Goal: Information Seeking & Learning: Learn about a topic

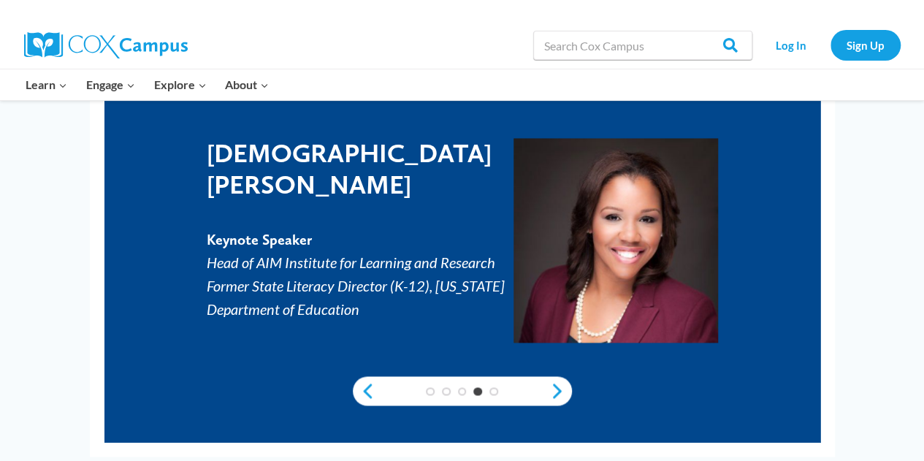
scroll to position [977, 0]
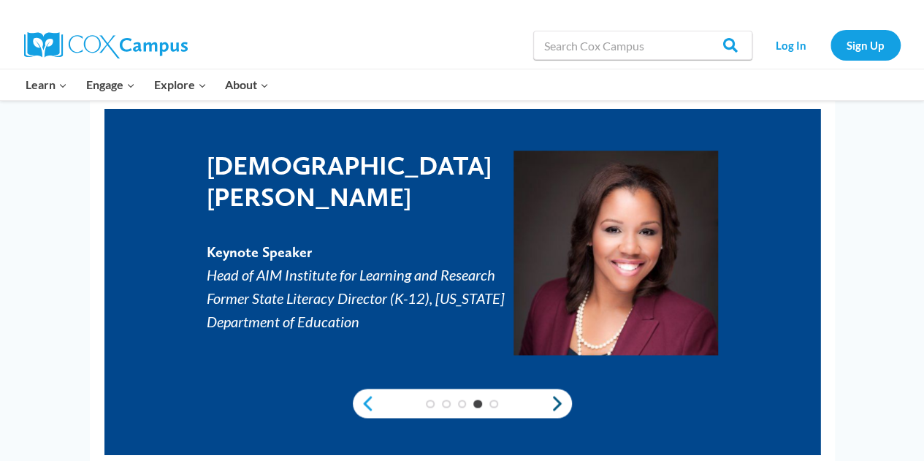
click at [556, 401] on link "Next" at bounding box center [561, 403] width 22 height 18
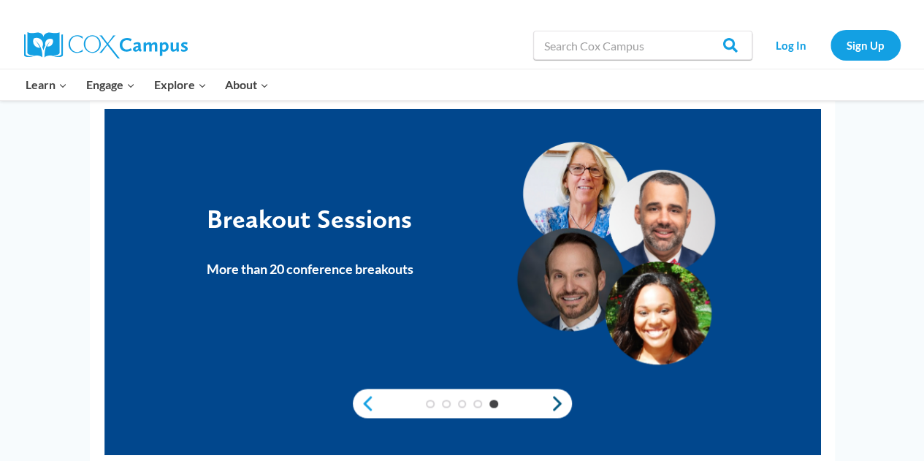
click at [559, 398] on link "Next" at bounding box center [561, 403] width 22 height 18
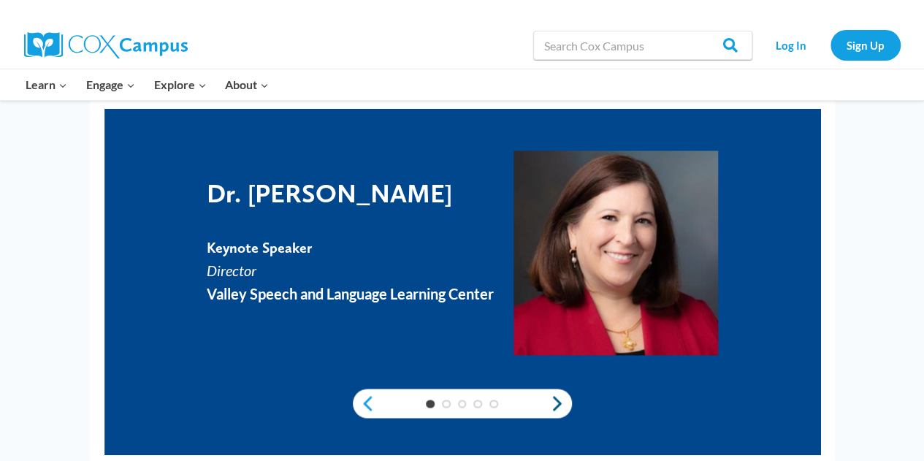
click at [559, 398] on link "Next" at bounding box center [561, 403] width 22 height 18
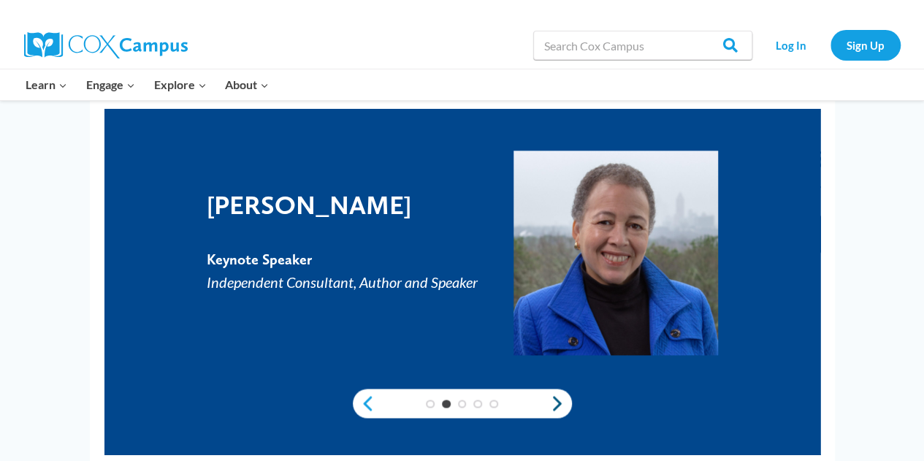
click at [559, 398] on link "Next" at bounding box center [561, 403] width 22 height 18
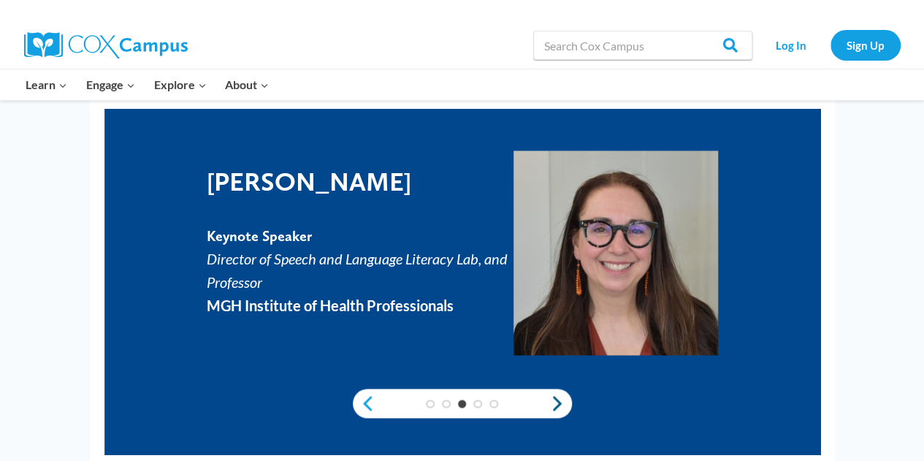
click at [559, 398] on link "Next" at bounding box center [561, 403] width 22 height 18
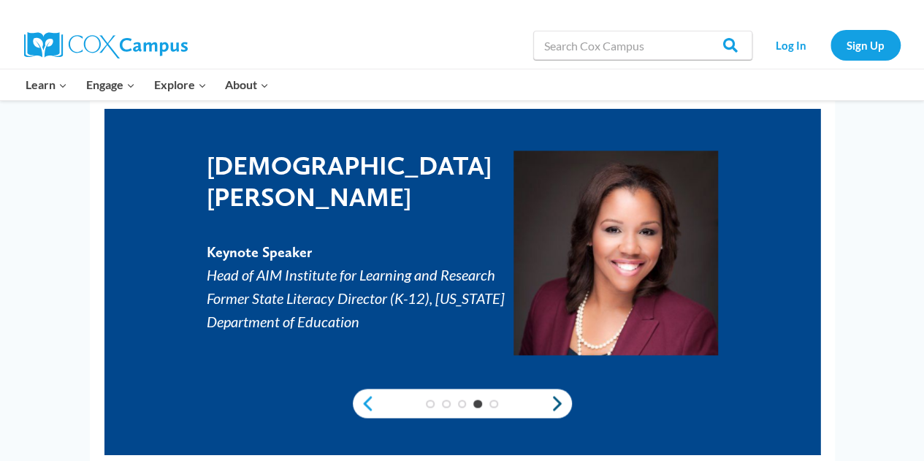
click at [559, 398] on link "Next" at bounding box center [561, 403] width 22 height 18
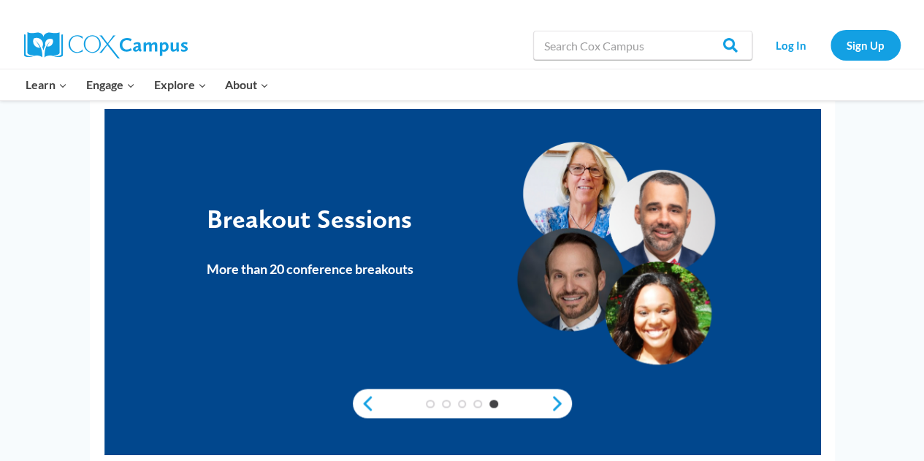
click at [365, 217] on div "Breakout Sessions" at bounding box center [360, 218] width 307 height 31
click at [369, 276] on p "More than 20 conference breakouts" at bounding box center [360, 267] width 307 height 23
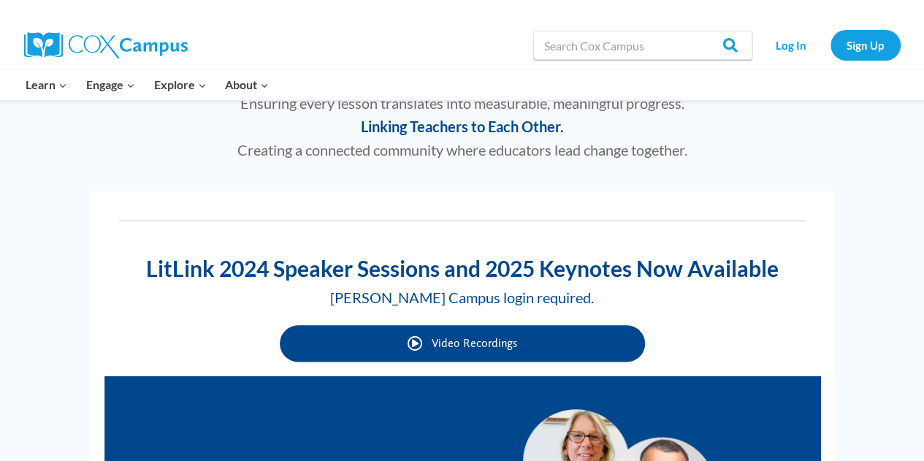
scroll to position [706, 0]
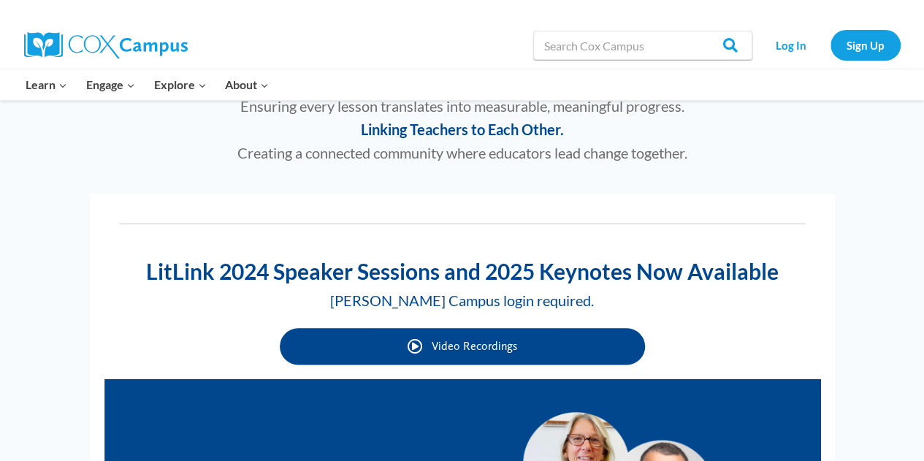
click at [463, 347] on span "Video Recordings" at bounding box center [474, 345] width 85 height 14
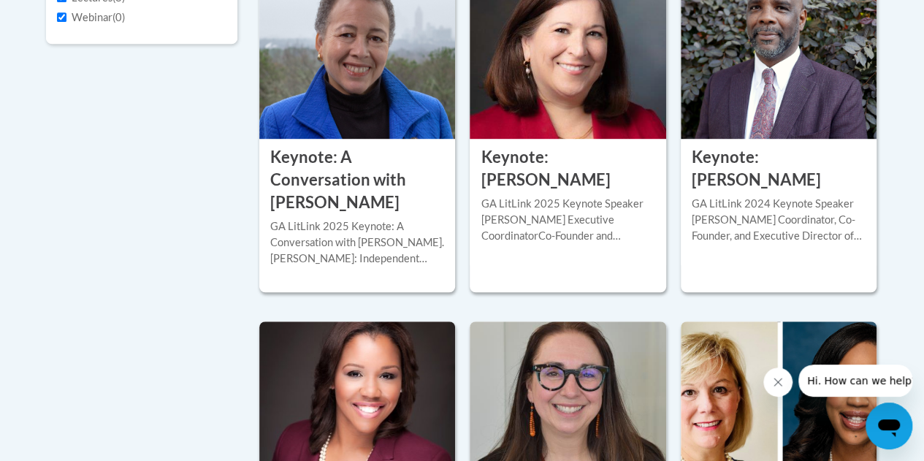
scroll to position [389, 0]
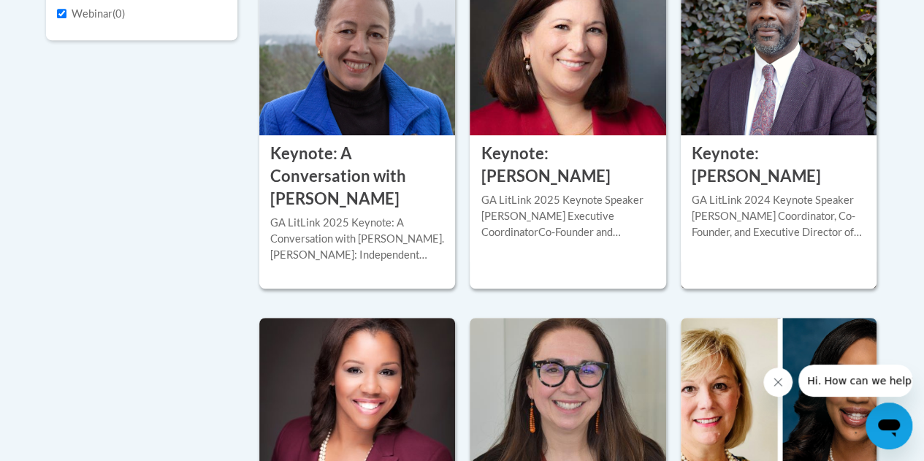
click at [720, 180] on h3 "Keynote: Kareem Weaver" at bounding box center [779, 164] width 174 height 45
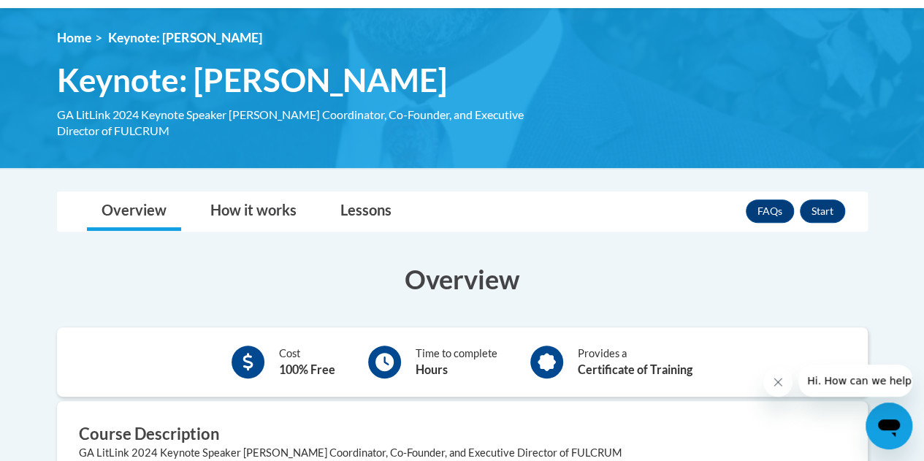
scroll to position [181, 0]
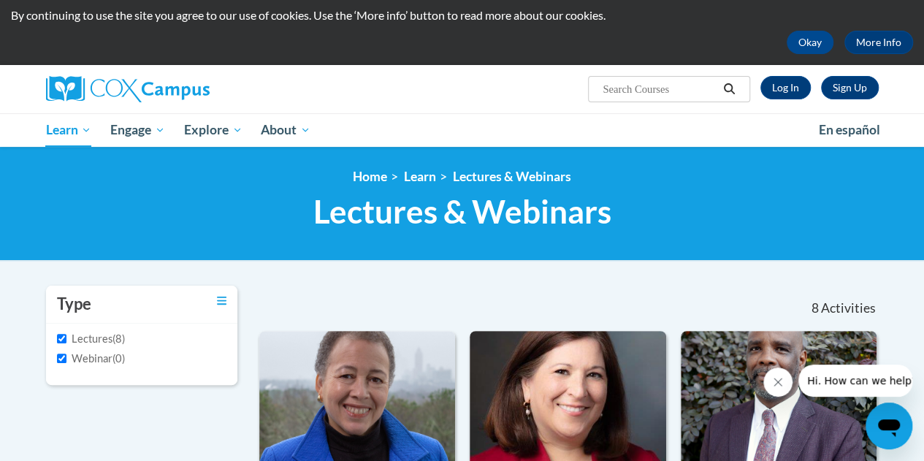
scroll to position [38, 0]
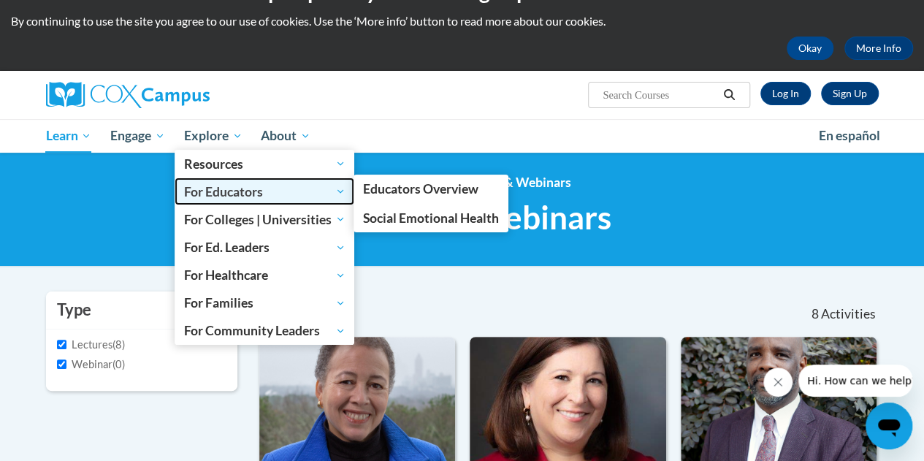
click at [216, 195] on span "For Educators" at bounding box center [264, 192] width 161 height 18
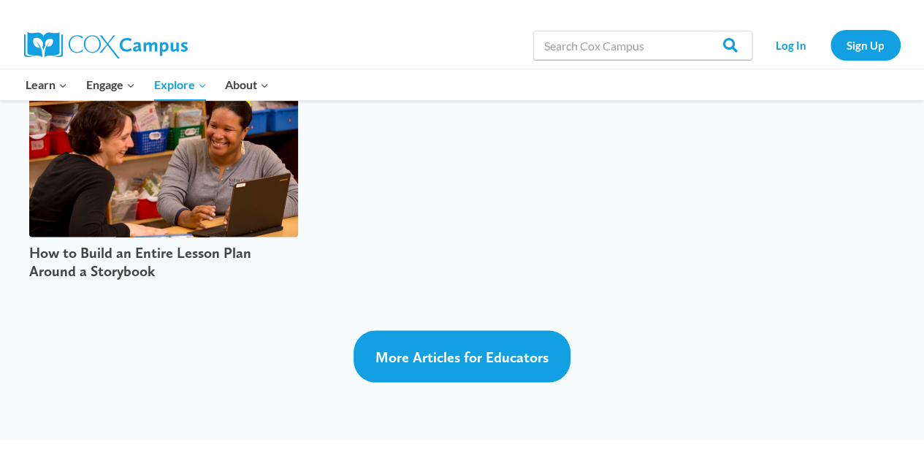
scroll to position [3900, 0]
